Goal: Information Seeking & Learning: Learn about a topic

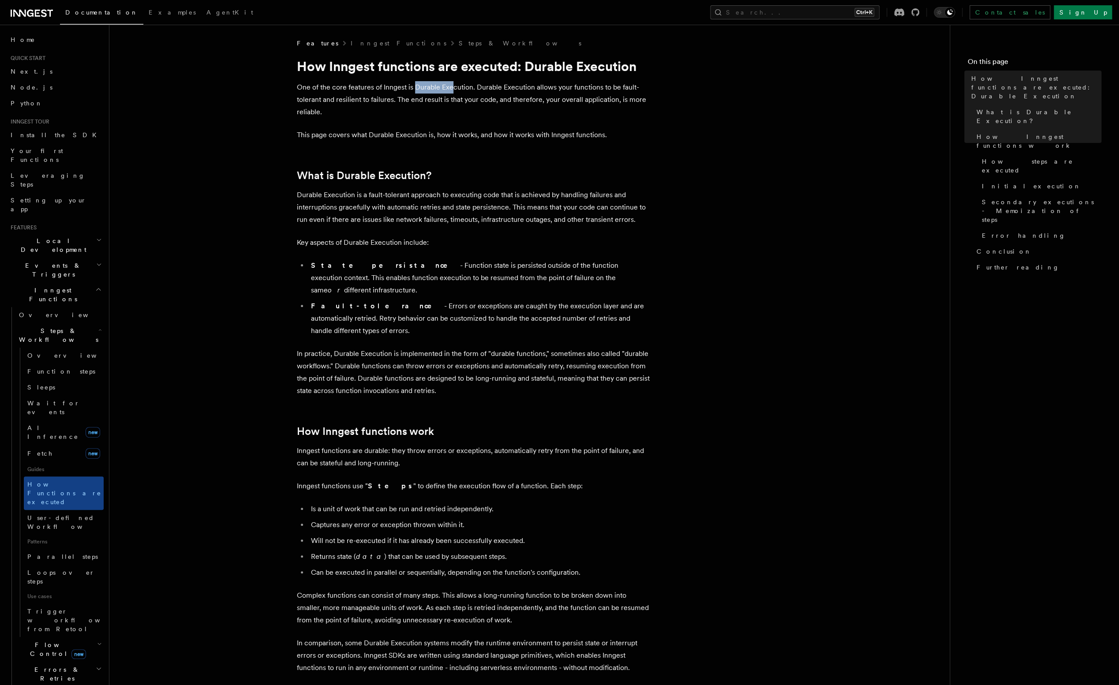
drag, startPoint x: 416, startPoint y: 90, endPoint x: 451, endPoint y: 88, distance: 34.9
click at [451, 88] on p "One of the core features of Inngest is Durable Execution. Durable Execution all…" at bounding box center [473, 99] width 353 height 37
click at [516, 95] on p "One of the core features of Inngest is Durable Execution. Durable Execution all…" at bounding box center [473, 99] width 353 height 37
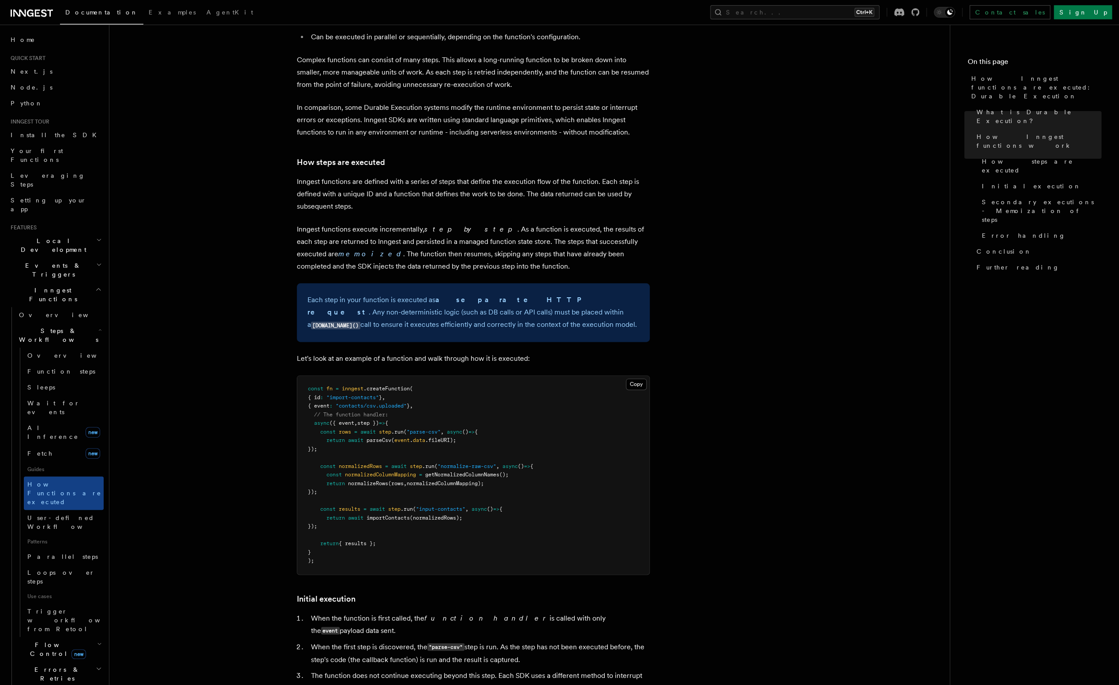
scroll to position [536, 0]
drag, startPoint x: 562, startPoint y: 202, endPoint x: 549, endPoint y: 168, distance: 36.9
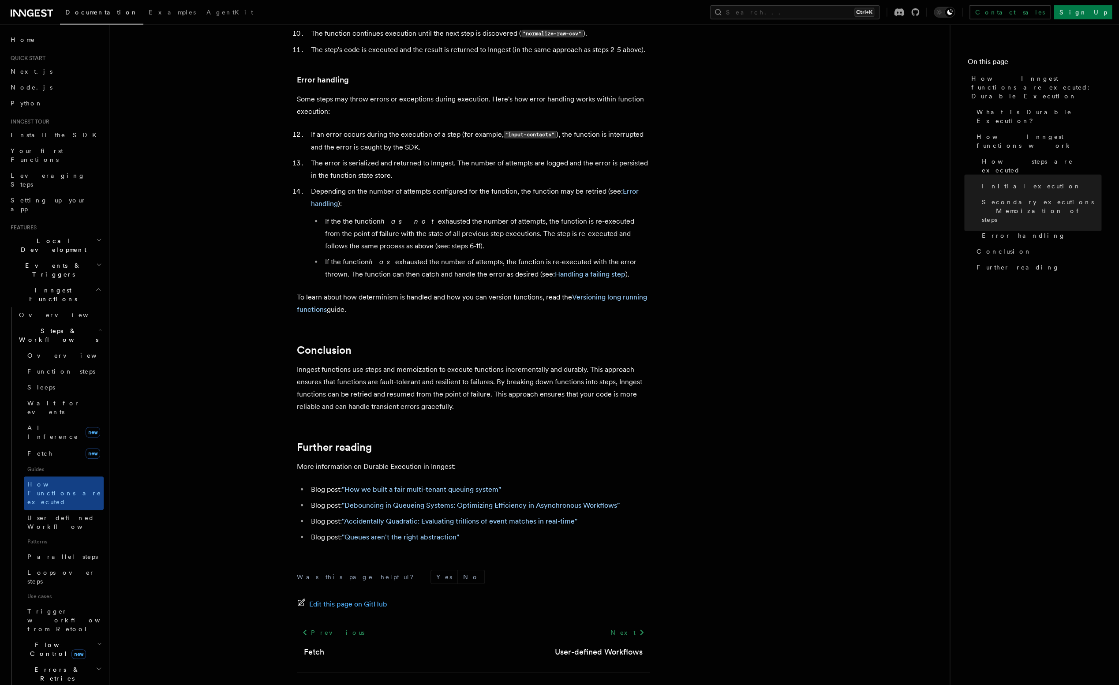
scroll to position [1410, 0]
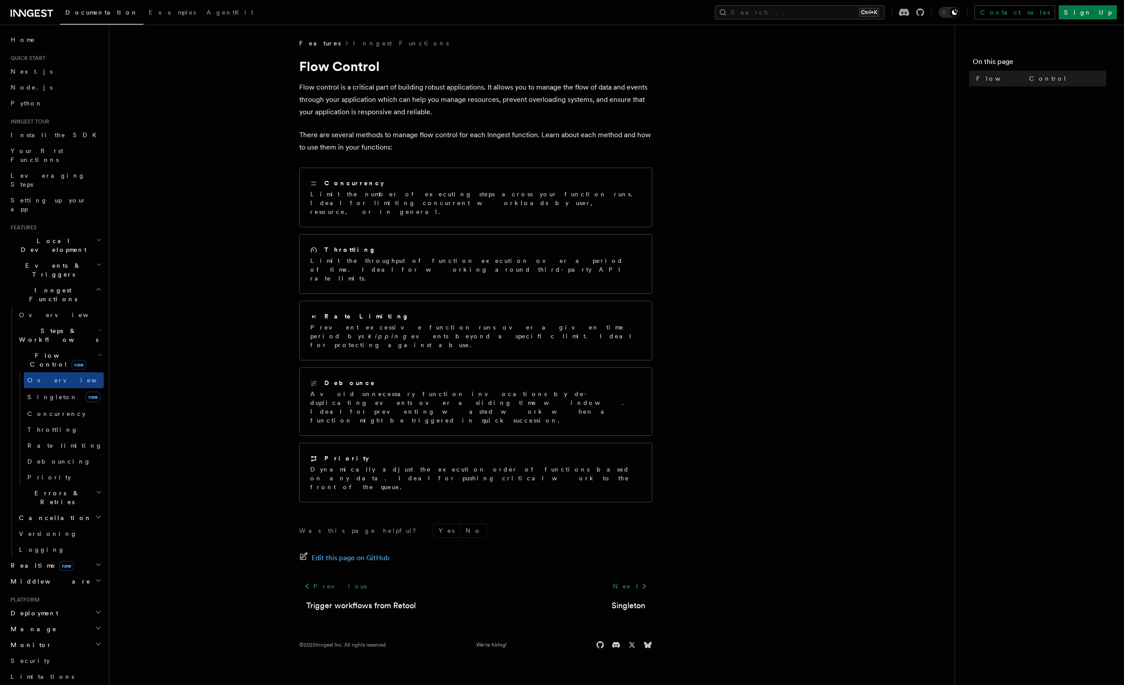
click at [95, 561] on icon "button" at bounding box center [98, 564] width 7 height 7
click at [95, 577] on icon "button" at bounding box center [98, 580] width 7 height 7
click at [90, 605] on h2 "Deployment" at bounding box center [55, 613] width 97 height 16
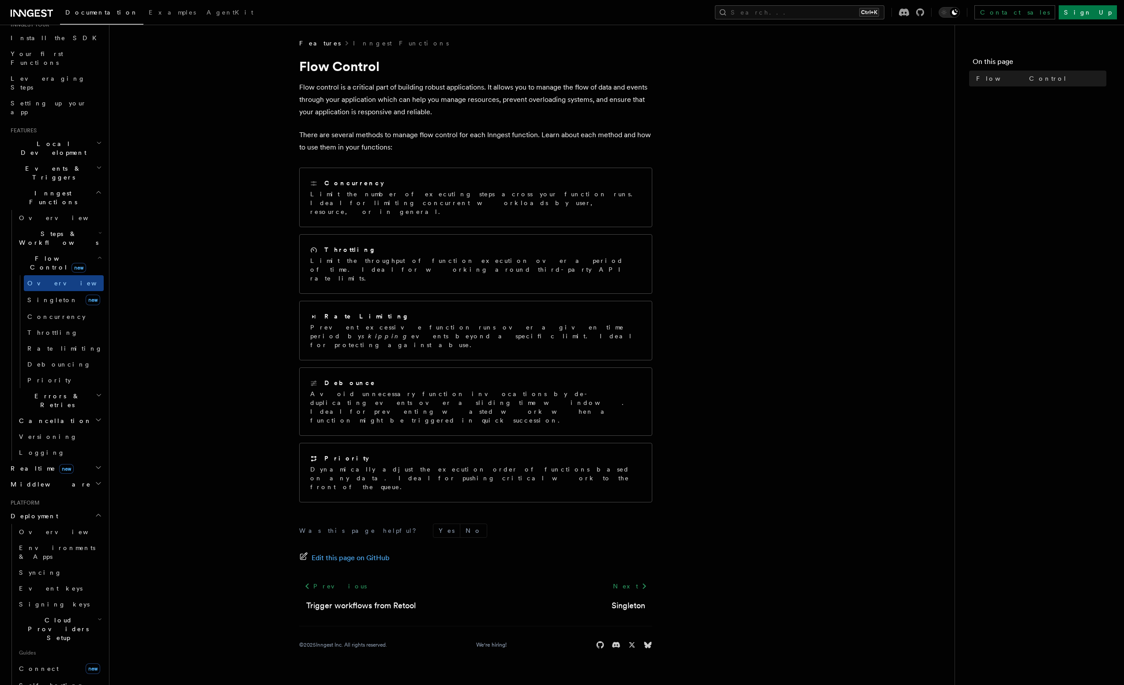
scroll to position [99, 0]
click at [98, 614] on icon "button" at bounding box center [100, 617] width 4 height 7
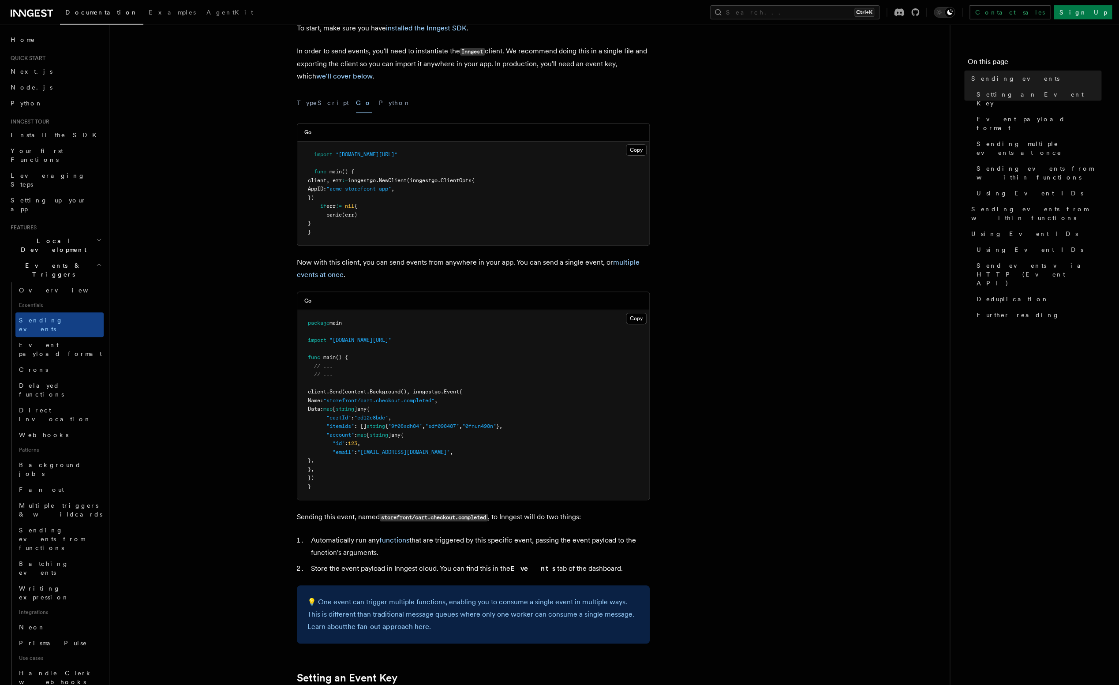
scroll to position [60, 0]
drag, startPoint x: 389, startPoint y: 269, endPoint x: 389, endPoint y: 259, distance: 10.1
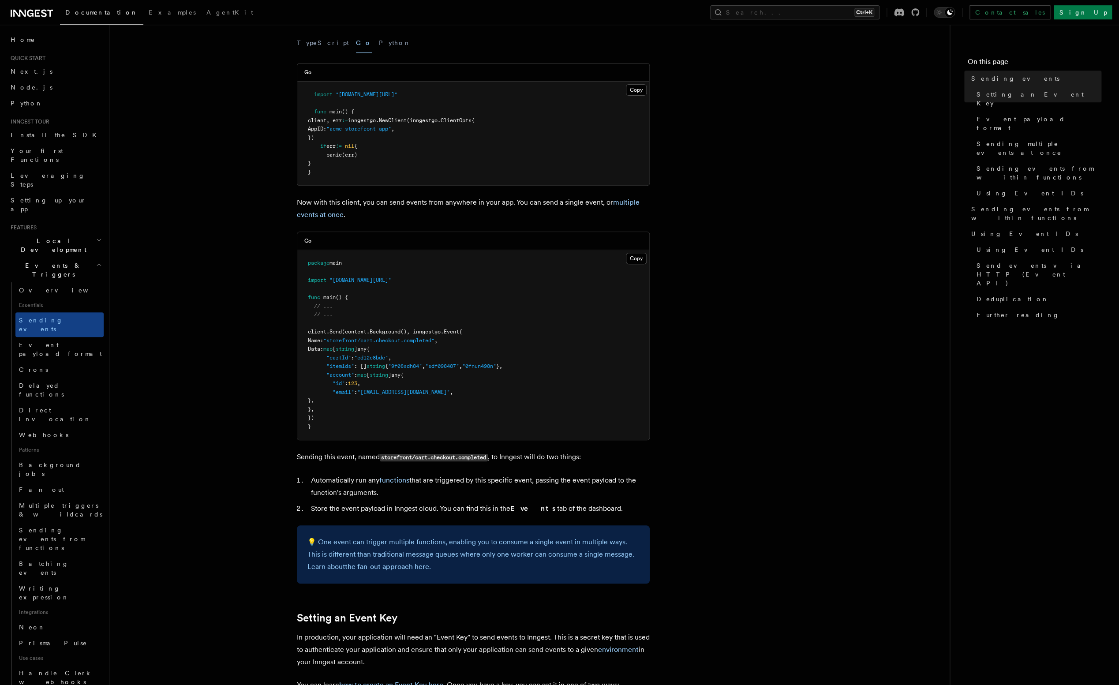
scroll to position [119, 0]
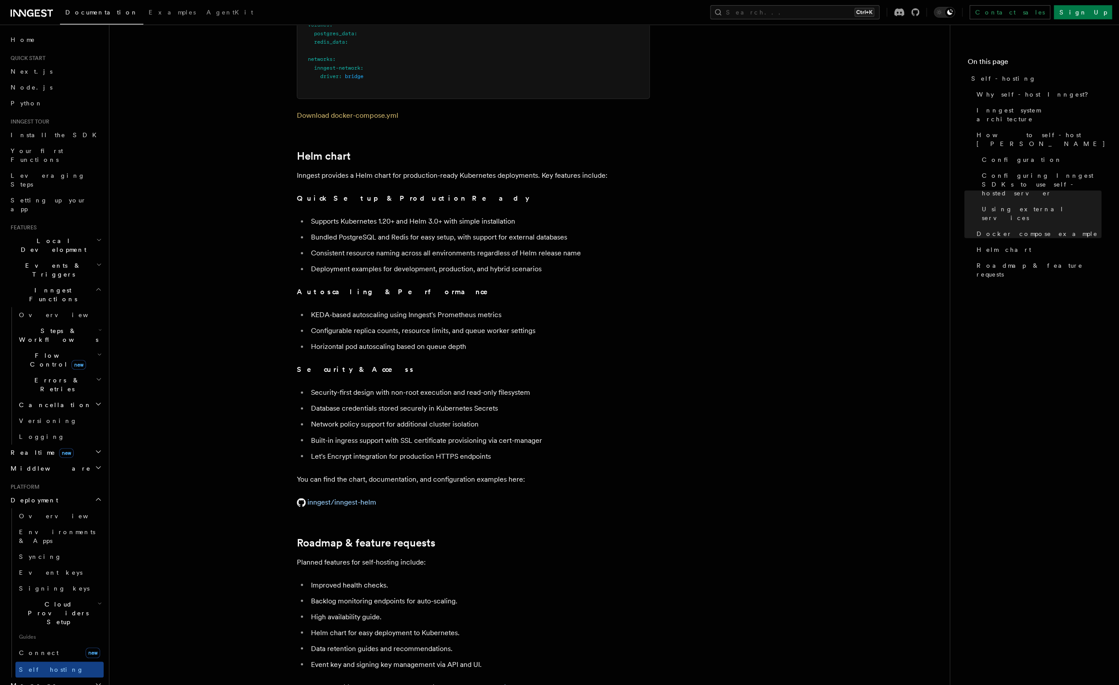
scroll to position [2919, 0]
